Goal: Task Accomplishment & Management: Complete application form

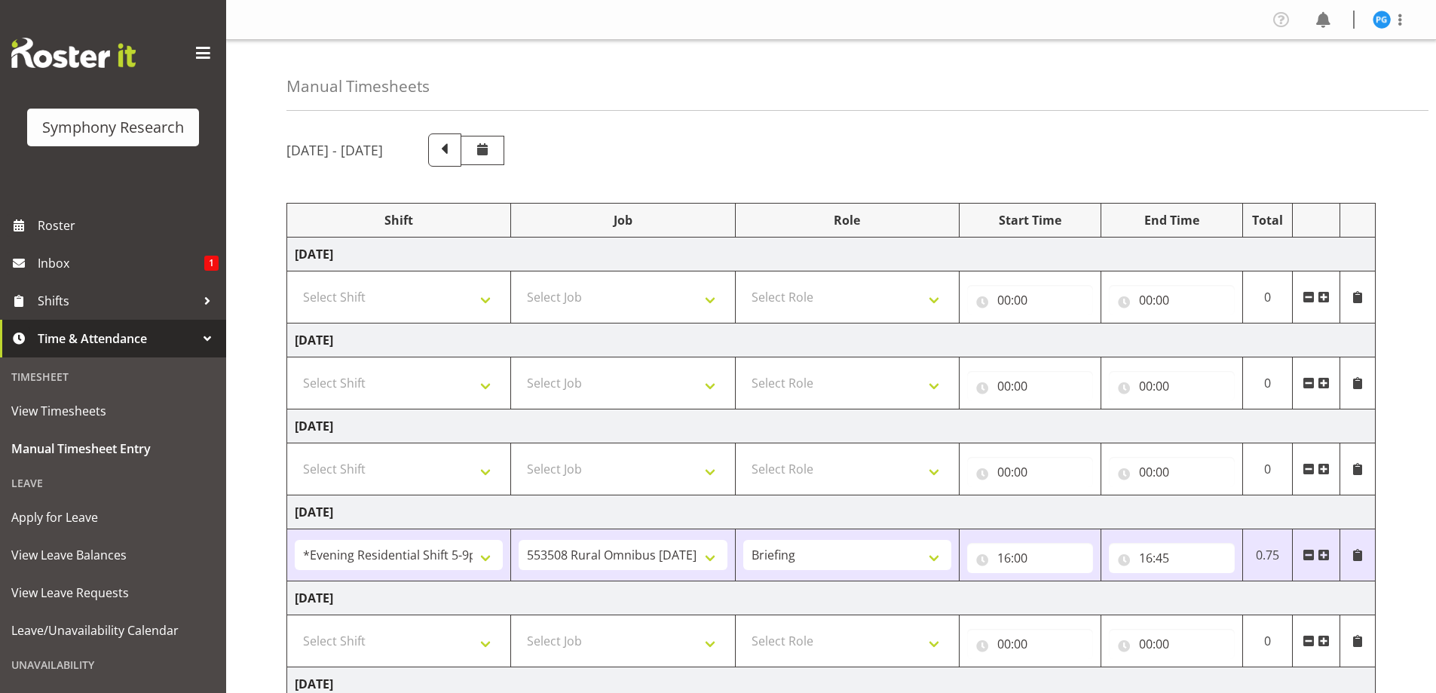
select select "48116"
select select "10536"
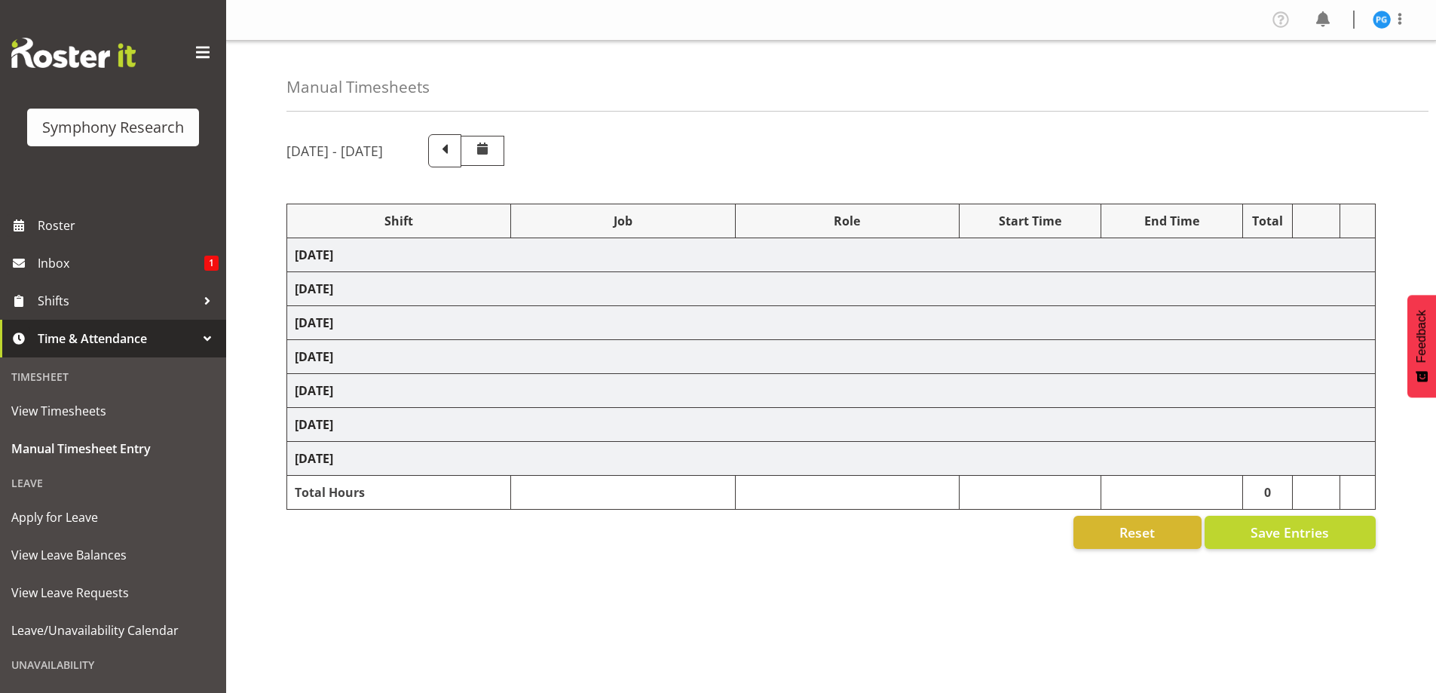
select select "48116"
select select "10536"
select select "48116"
select select "10536"
select select "47"
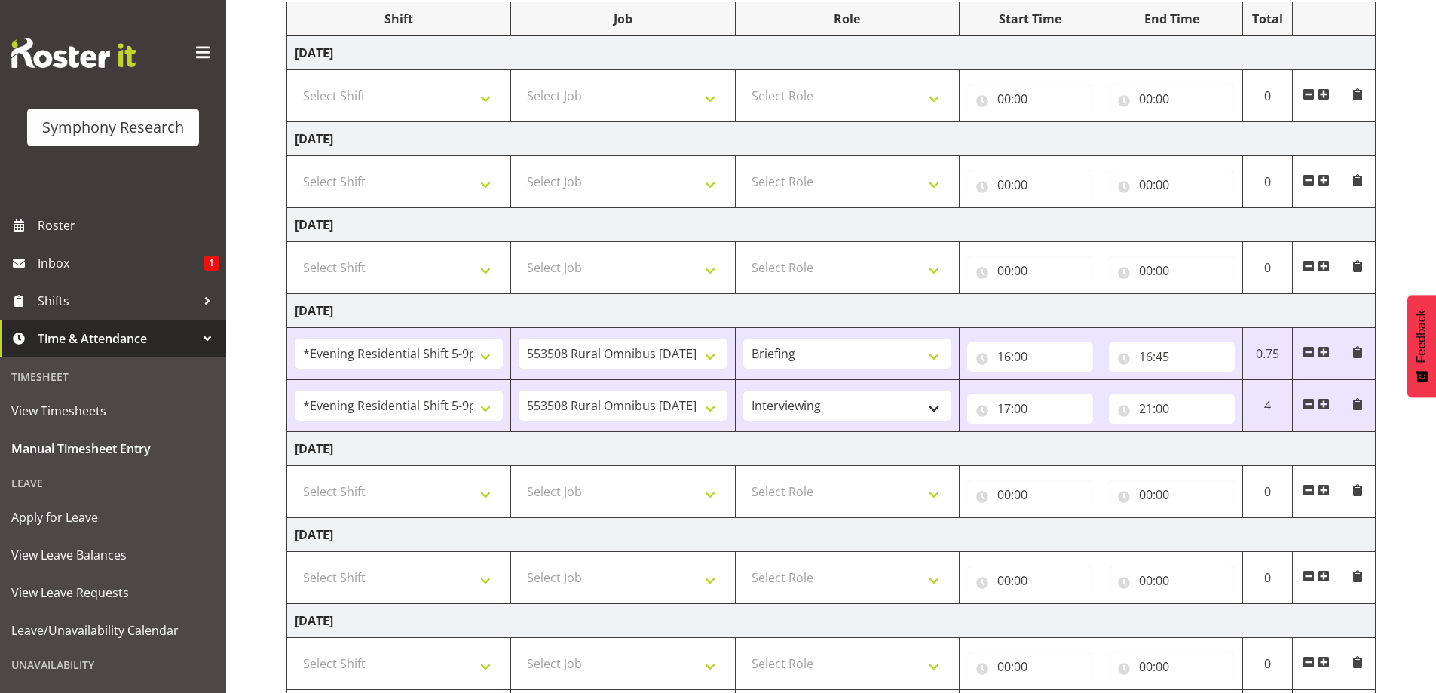
scroll to position [226, 0]
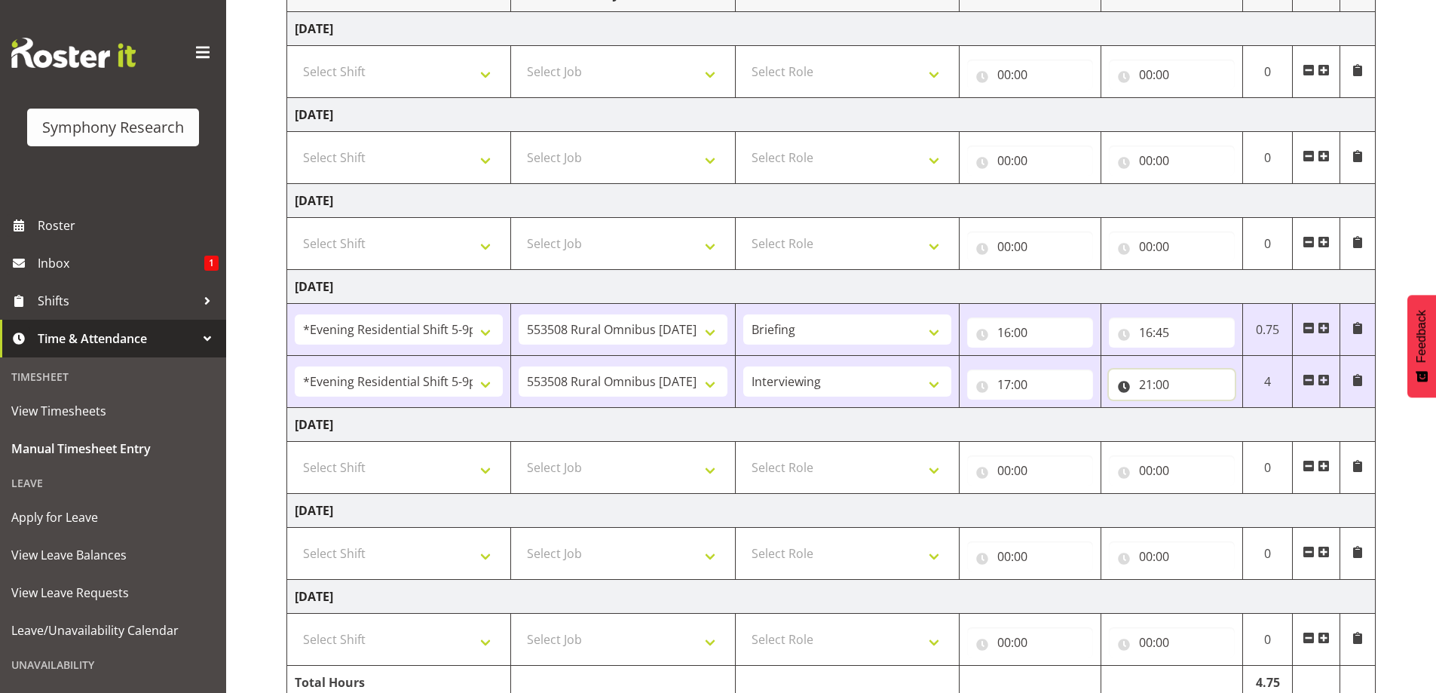
click at [1144, 388] on input "21:00" at bounding box center [1172, 384] width 126 height 30
click at [1203, 424] on select "00 01 02 03 04 05 06 07 08 09 10 11 12 13 14 15 16 17 18 19 20 21 22 23" at bounding box center [1212, 424] width 34 height 30
select select "19"
click at [1195, 409] on select "00 01 02 03 04 05 06 07 08 09 10 11 12 13 14 15 16 17 18 19 20 21 22 23" at bounding box center [1212, 424] width 34 height 30
type input "19:00"
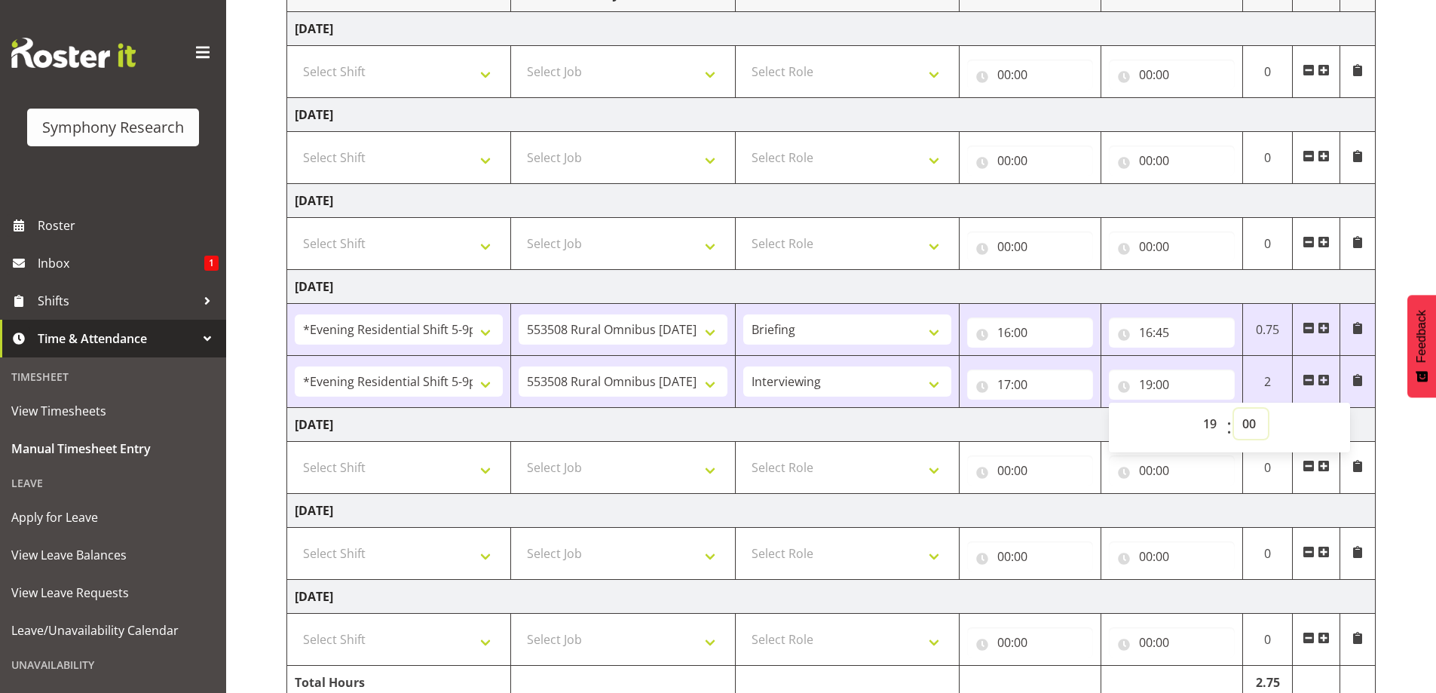
click at [1255, 421] on select "00 01 02 03 04 05 06 07 08 09 10 11 12 13 14 15 16 17 18 19 20 21 22 23 24 25 2…" at bounding box center [1251, 424] width 34 height 30
select select "15"
click at [1234, 409] on select "00 01 02 03 04 05 06 07 08 09 10 11 12 13 14 15 16 17 18 19 20 21 22 23 24 25 2…" at bounding box center [1251, 424] width 34 height 30
type input "19:15"
click at [1165, 286] on td "[DATE]" at bounding box center [831, 287] width 1089 height 34
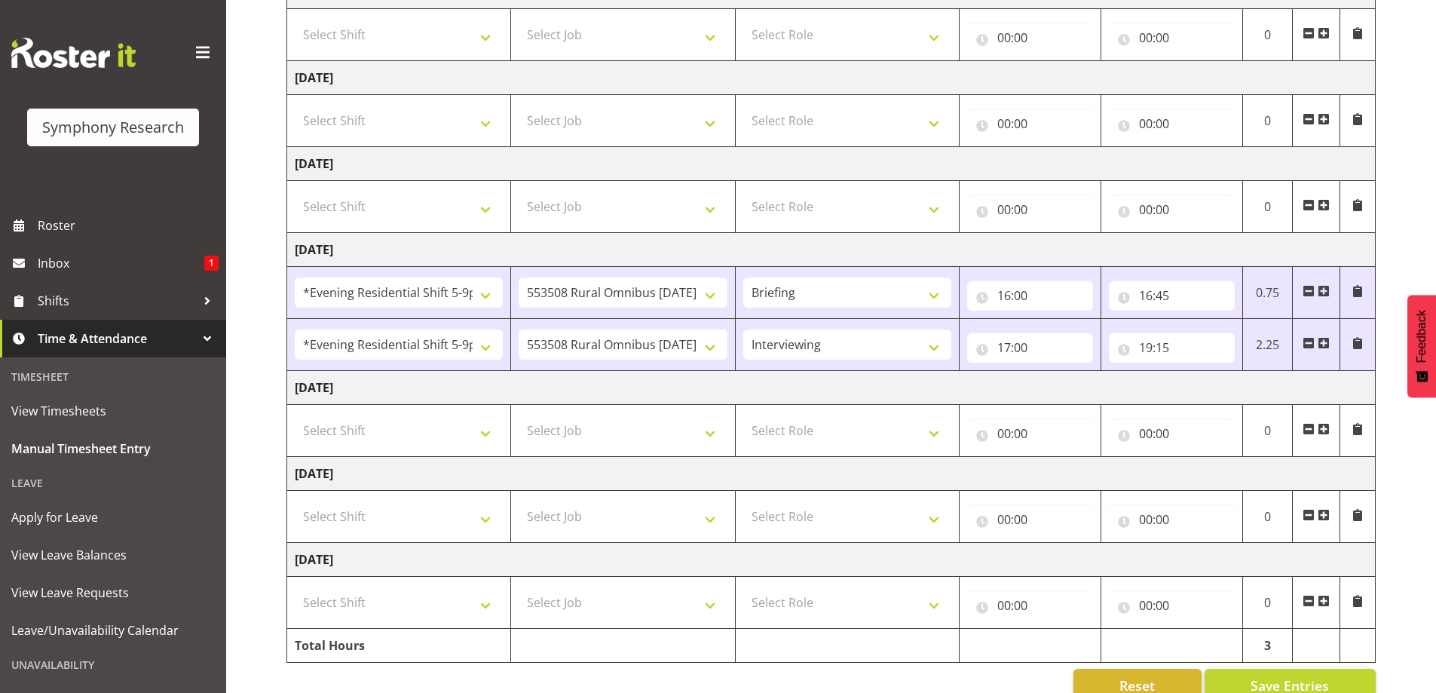
scroll to position [295, 0]
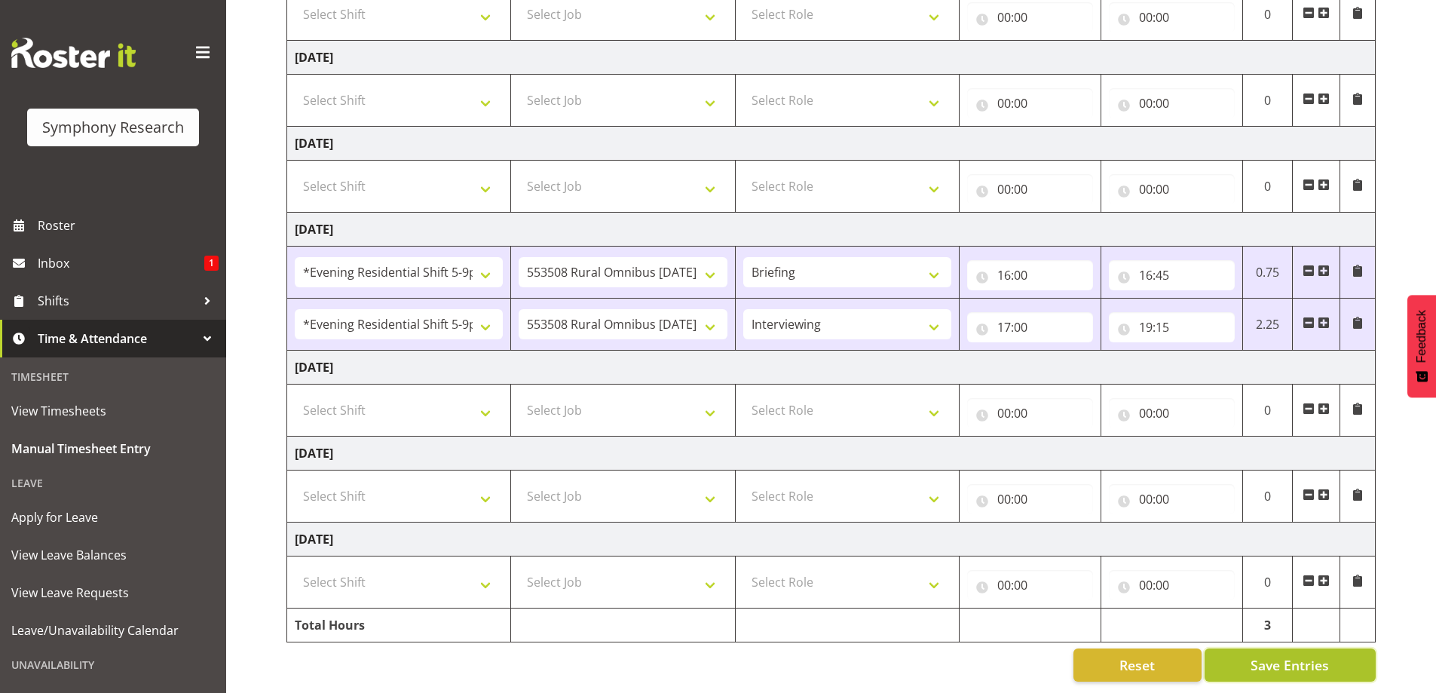
click at [1293, 655] on span "Save Entries" at bounding box center [1290, 665] width 78 height 20
click at [1286, 657] on span "Save Entries" at bounding box center [1290, 665] width 78 height 20
